Goal: Transaction & Acquisition: Purchase product/service

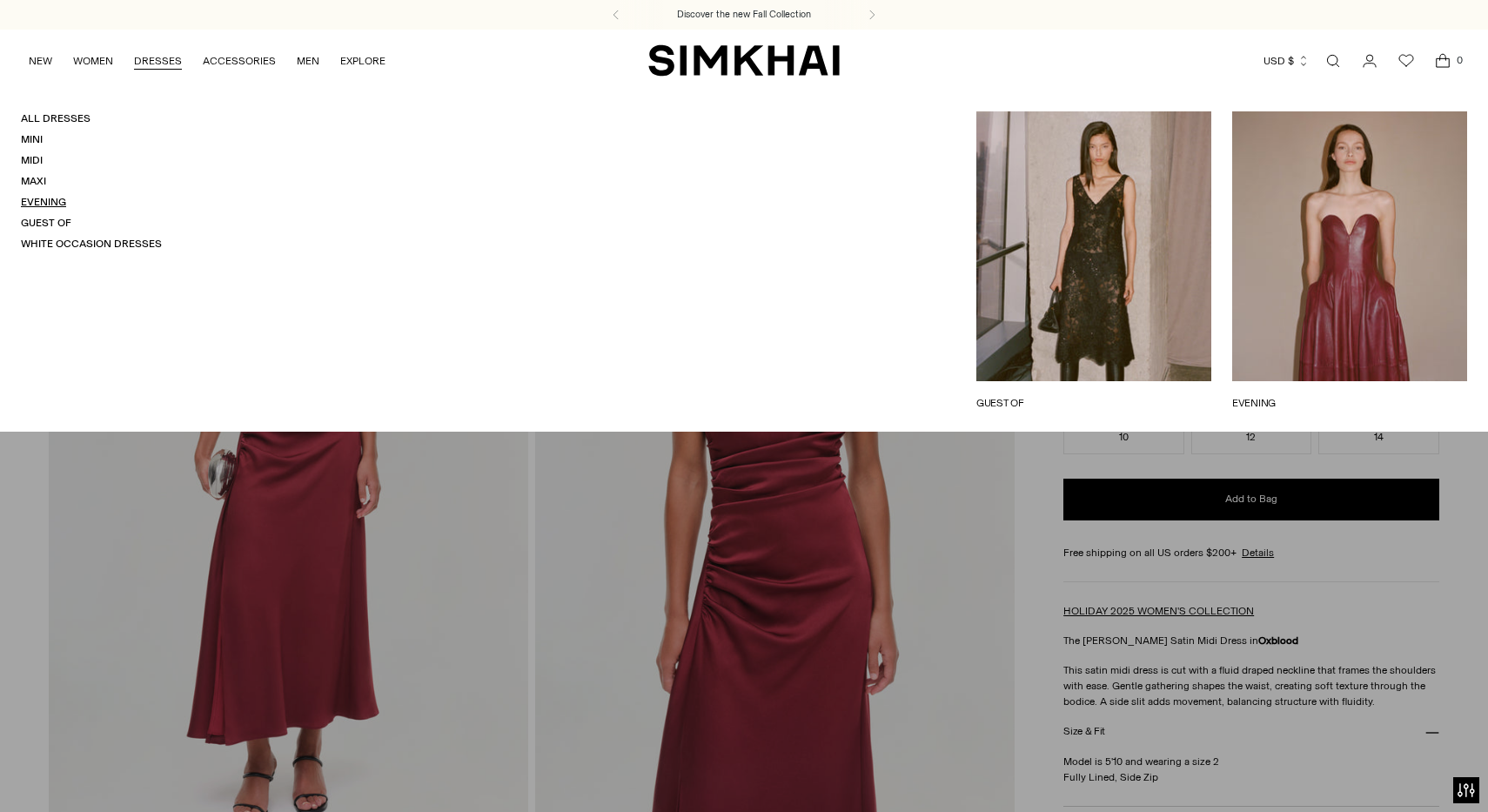
click at [49, 202] on link "Evening" at bounding box center [43, 202] width 45 height 12
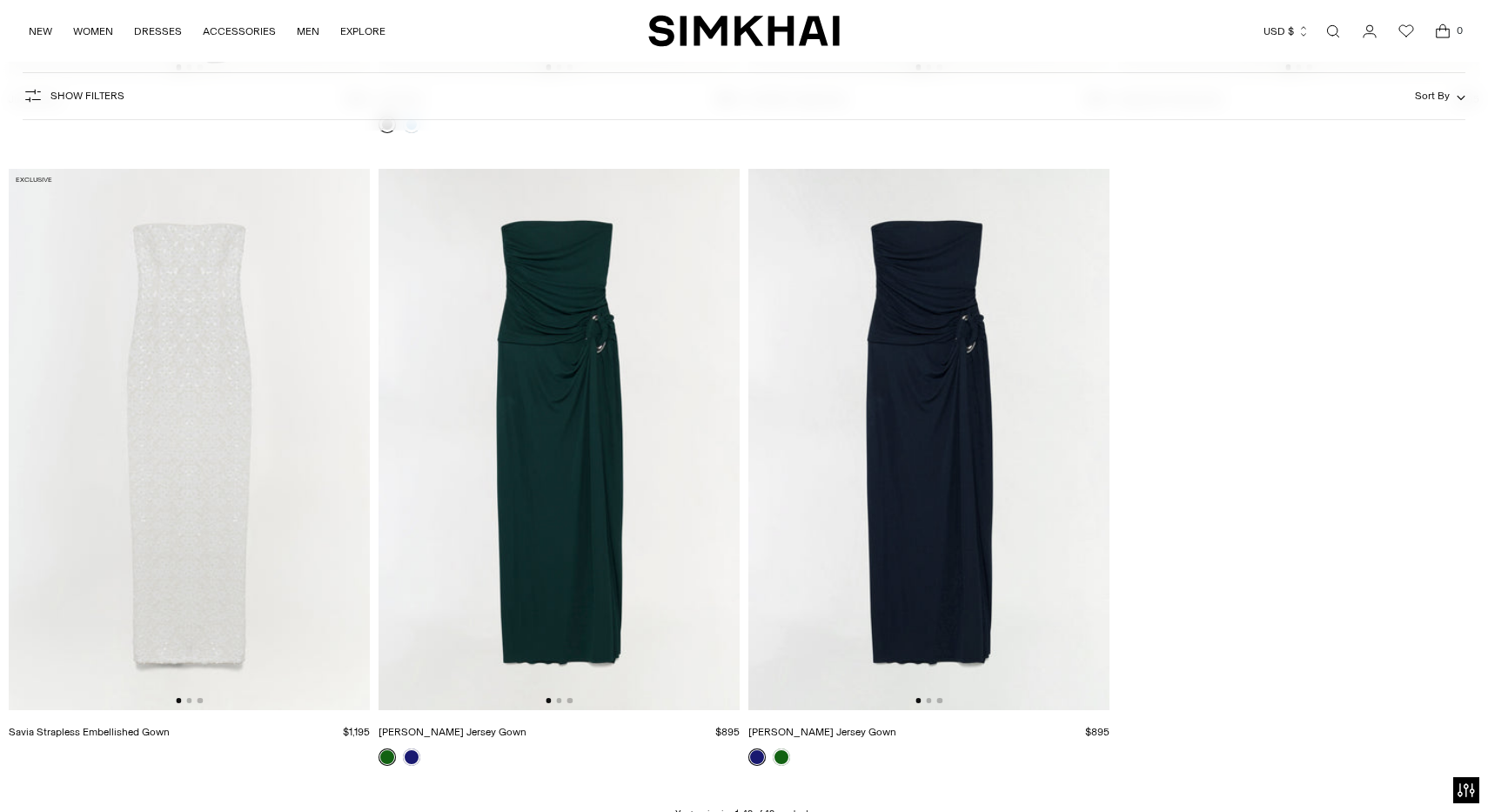
scroll to position [0, 1]
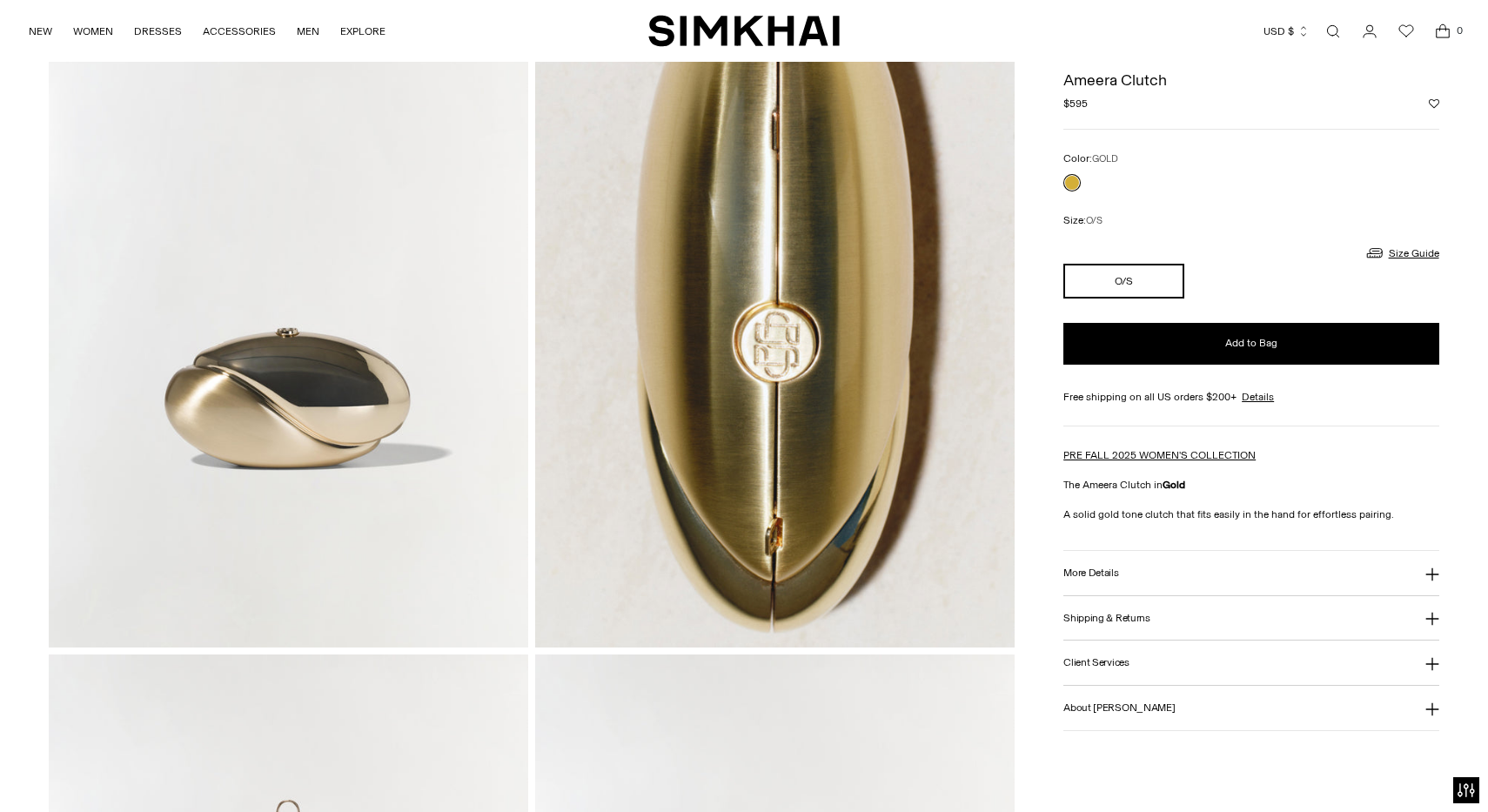
scroll to position [153, 0]
